Goal: Feedback & Contribution: Leave review/rating

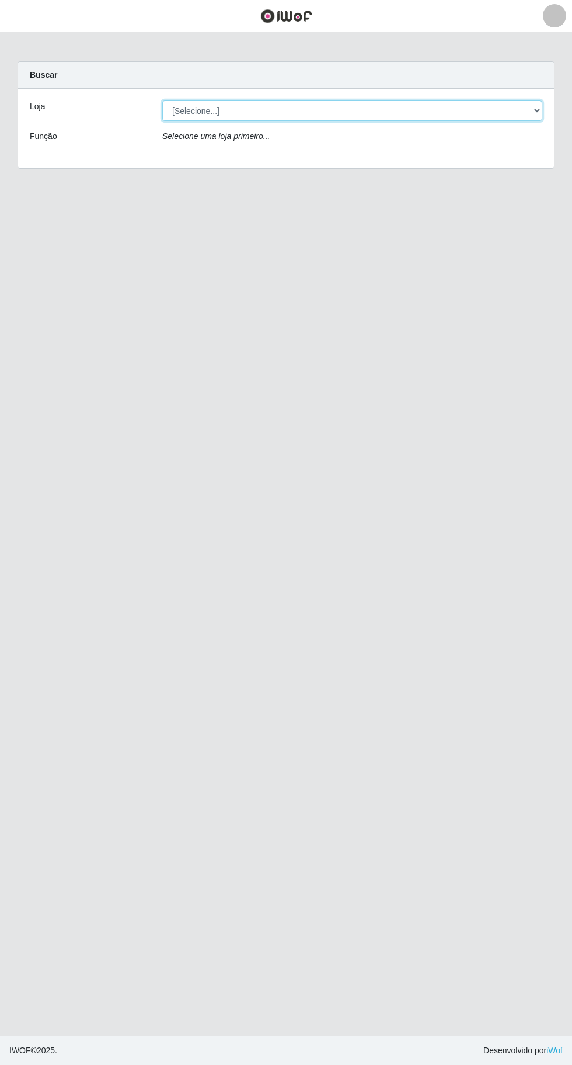
click at [220, 110] on select "[Selecione...] Extraplus - [GEOGRAPHIC_DATA] 03 - [GEOGRAPHIC_DATA]" at bounding box center [352, 110] width 380 height 20
select select "468"
click at [162, 100] on select "[Selecione...] Extraplus - [GEOGRAPHIC_DATA] 03 - [GEOGRAPHIC_DATA]" at bounding box center [352, 110] width 380 height 20
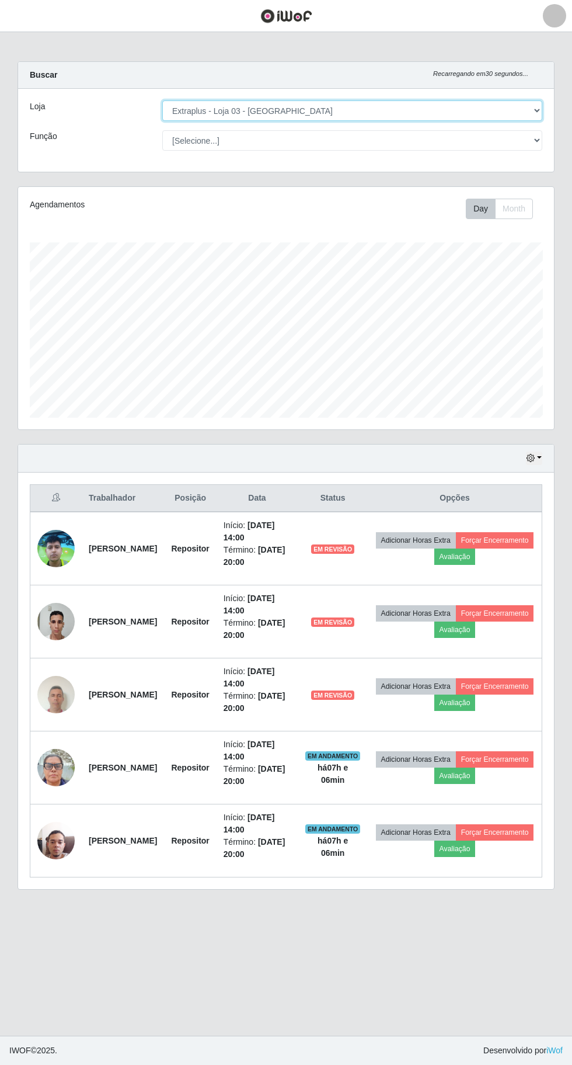
scroll to position [242, 536]
click at [198, 140] on select "[Selecione...] Repositor Repositor + Repositor ++" at bounding box center [352, 140] width 380 height 20
click at [162, 130] on select "[Selecione...] Repositor Repositor + Repositor ++" at bounding box center [352, 140] width 380 height 20
click at [540, 456] on button "button" at bounding box center [534, 457] width 16 height 13
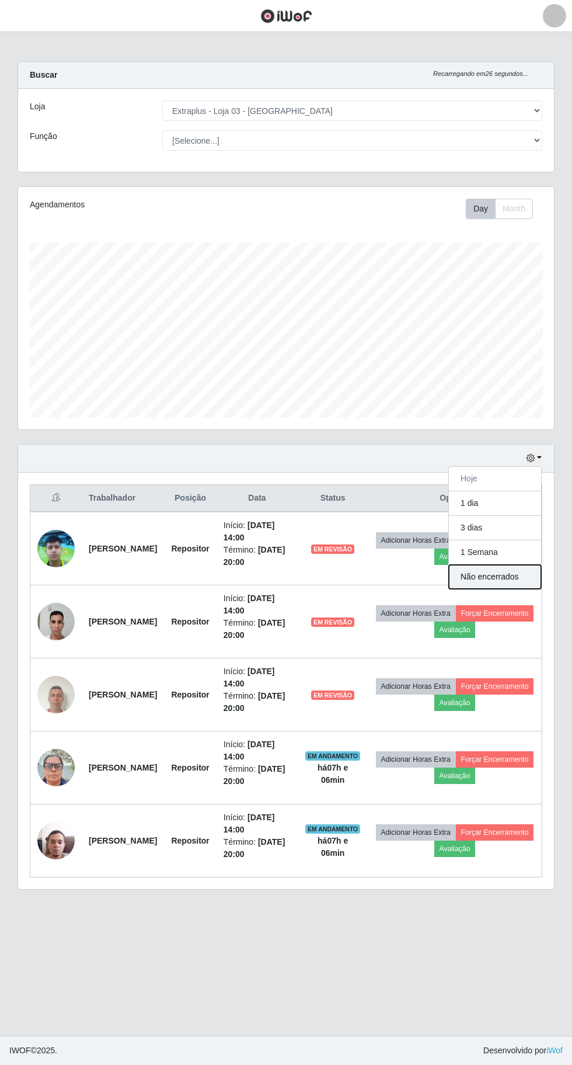
click at [467, 573] on button "Não encerrados" at bounding box center [495, 577] width 92 height 24
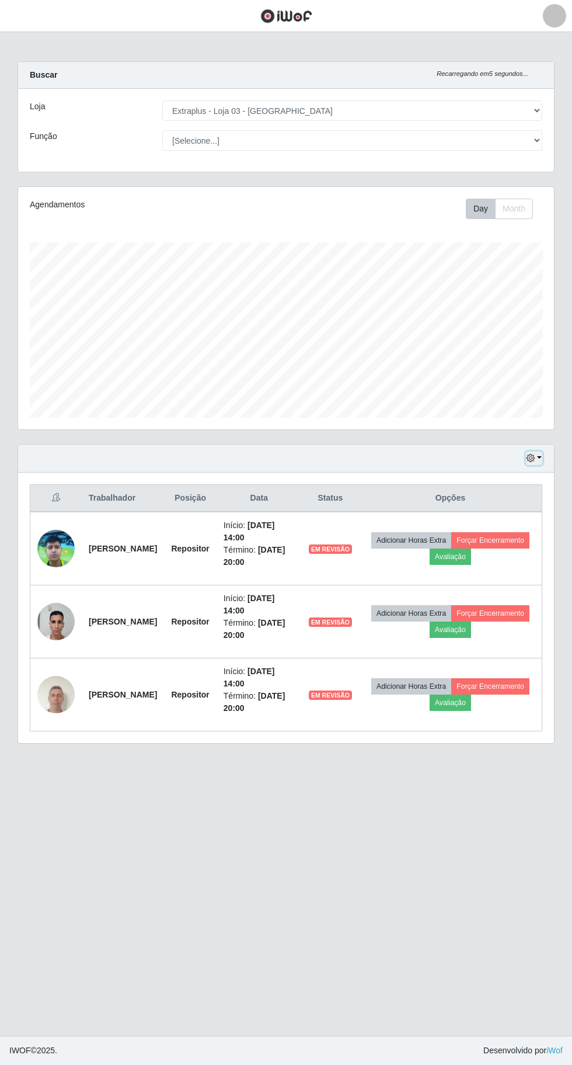
click at [531, 456] on icon "button" at bounding box center [531, 458] width 8 height 8
click at [470, 478] on button "Hoje" at bounding box center [495, 479] width 92 height 25
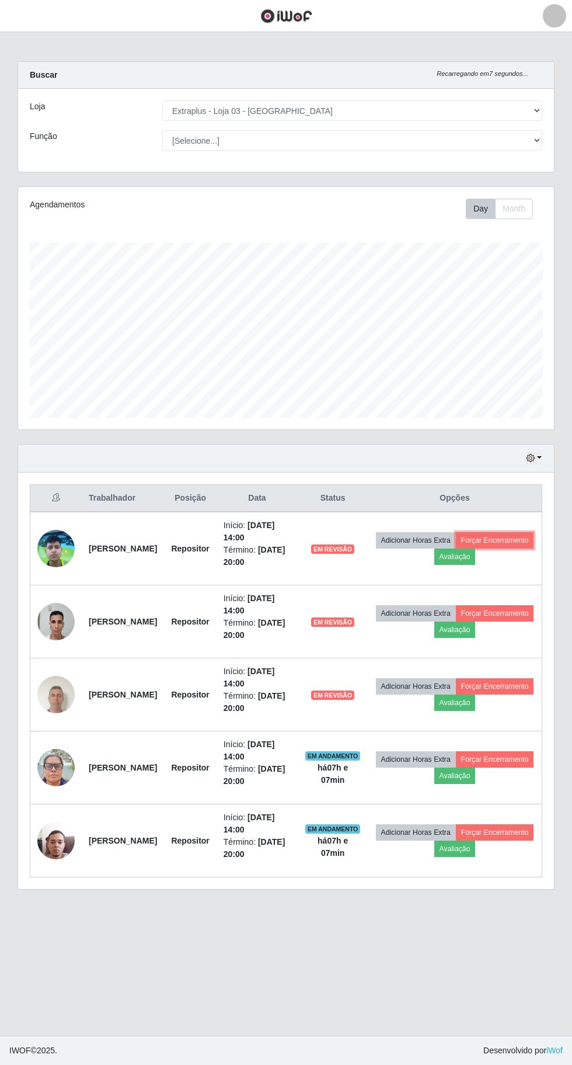
click at [456, 548] on button "Forçar Encerramento" at bounding box center [495, 540] width 78 height 16
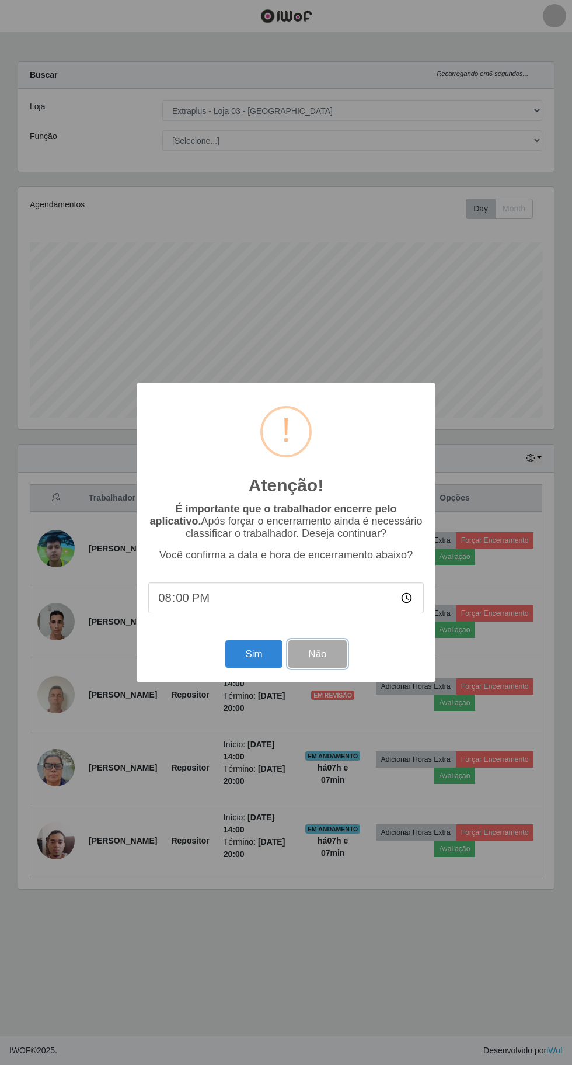
click at [338, 656] on button "Não" at bounding box center [318, 653] width 58 height 27
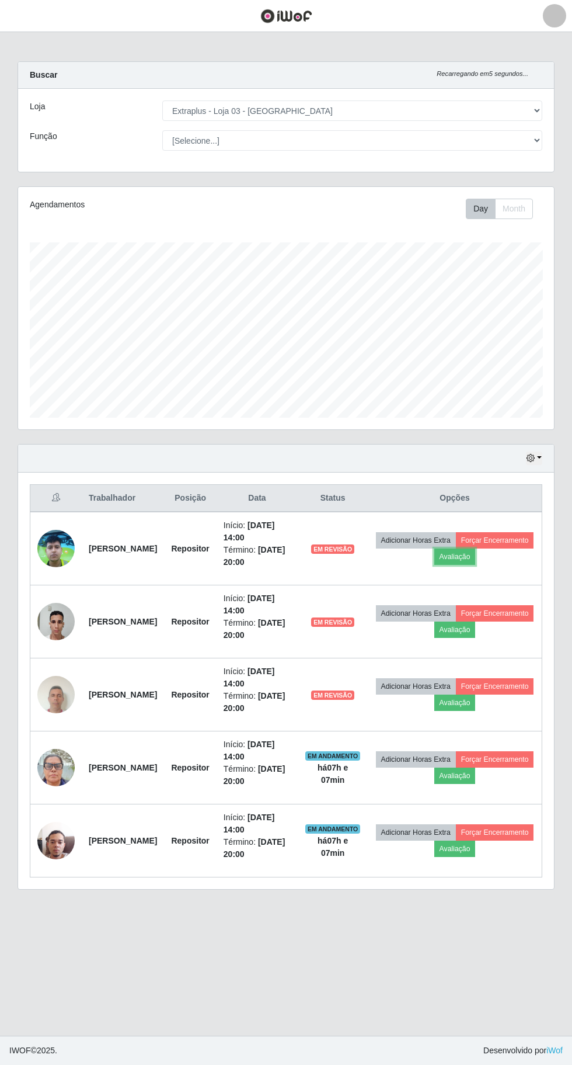
click at [476, 555] on button "Avaliação" at bounding box center [455, 556] width 41 height 16
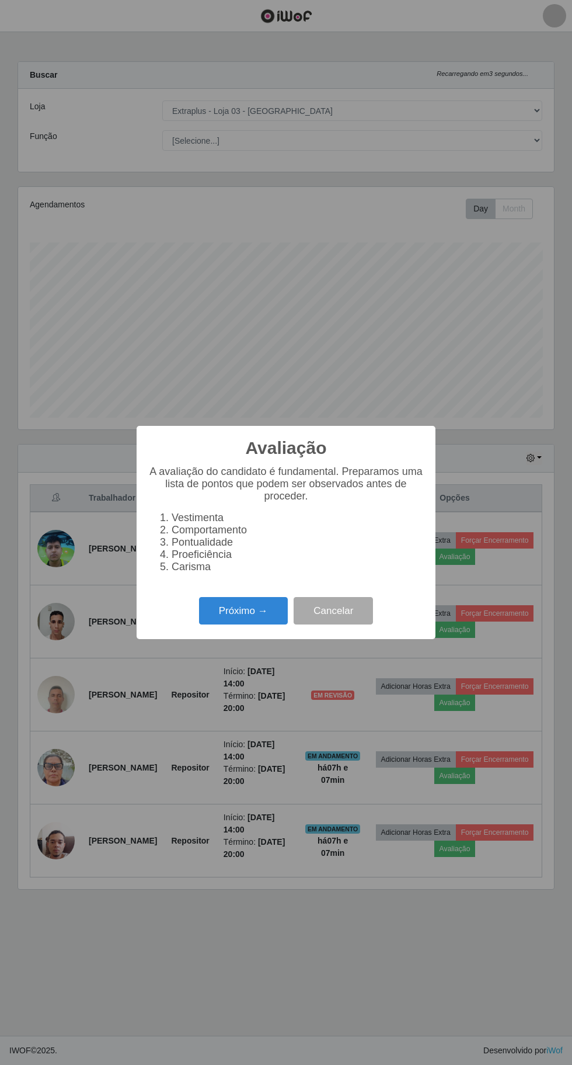
click at [246, 618] on button "Próximo →" at bounding box center [243, 610] width 89 height 27
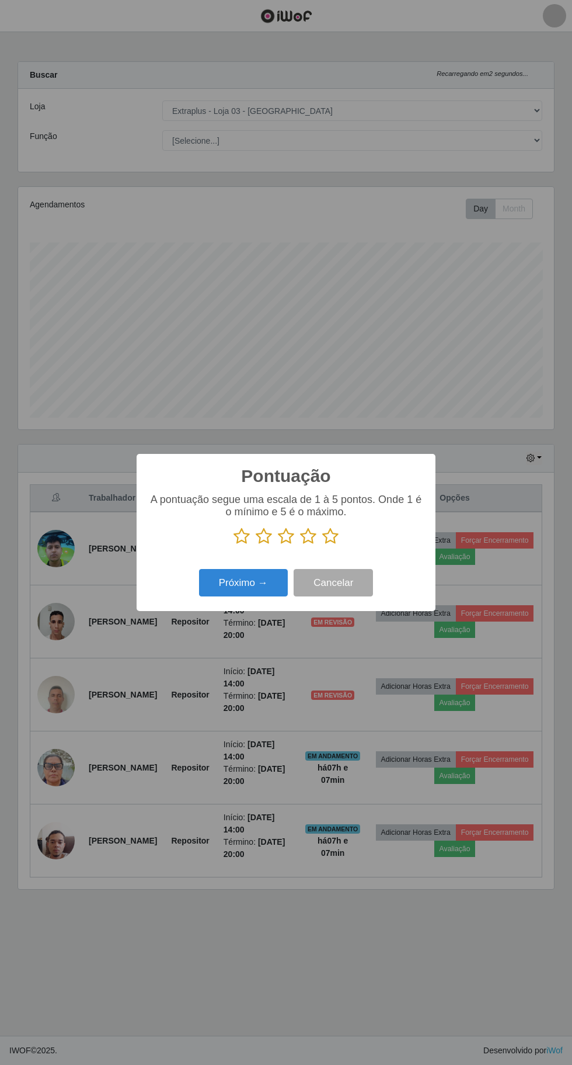
click at [336, 536] on icon at bounding box center [330, 536] width 16 height 18
click at [322, 545] on input "radio" at bounding box center [322, 545] width 0 height 0
click at [252, 584] on button "Próximo →" at bounding box center [243, 582] width 89 height 27
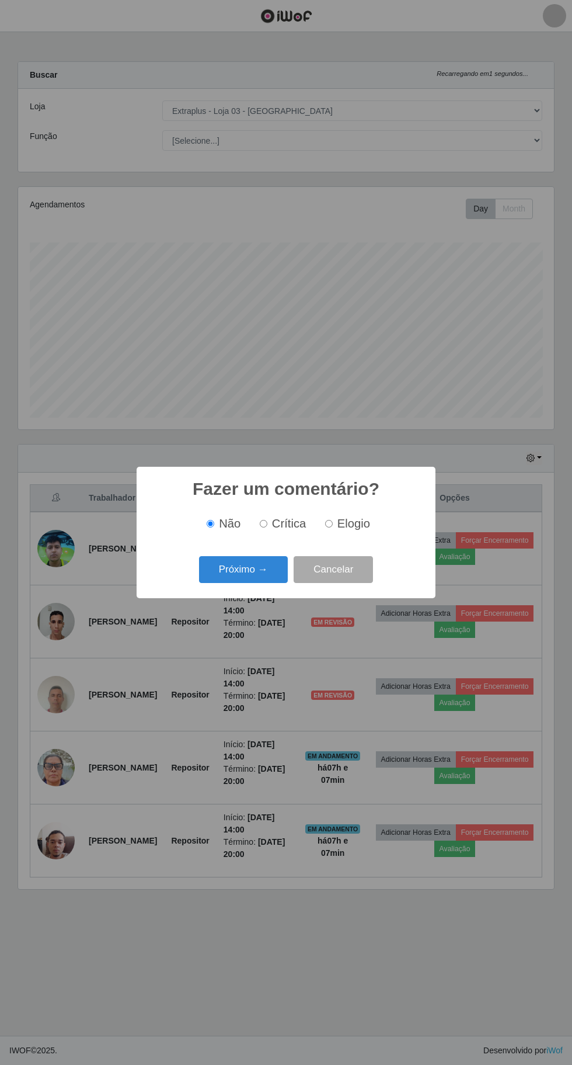
click at [253, 574] on button "Próximo →" at bounding box center [243, 569] width 89 height 27
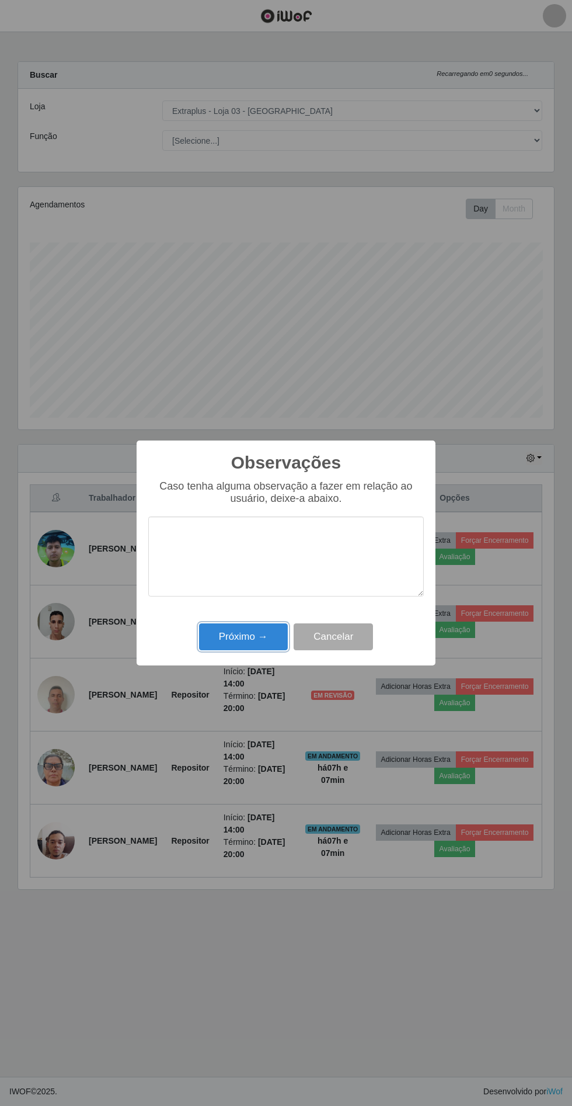
click at [232, 639] on button "Próximo →" at bounding box center [243, 636] width 89 height 27
